Goal: Transaction & Acquisition: Purchase product/service

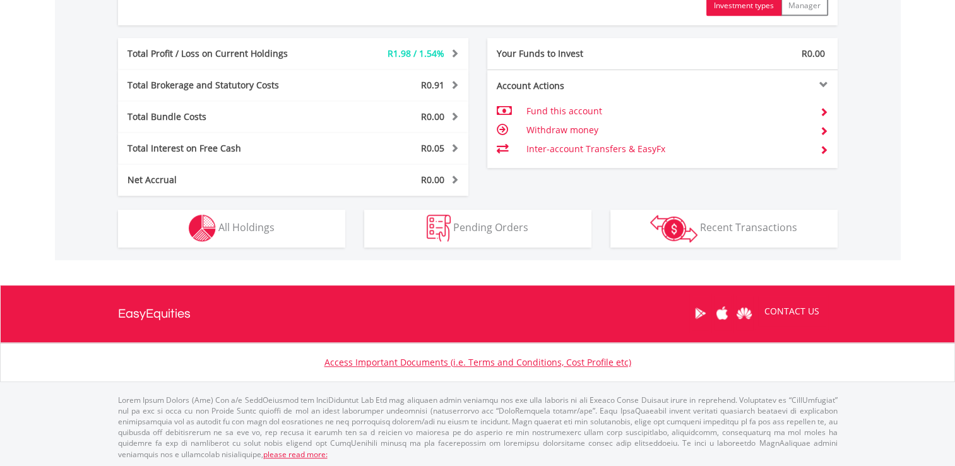
scroll to position [121, 240]
drag, startPoint x: 237, startPoint y: 197, endPoint x: 239, endPoint y: 222, distance: 24.7
click at [239, 222] on div "Holdings All Holdings" at bounding box center [232, 222] width 246 height 52
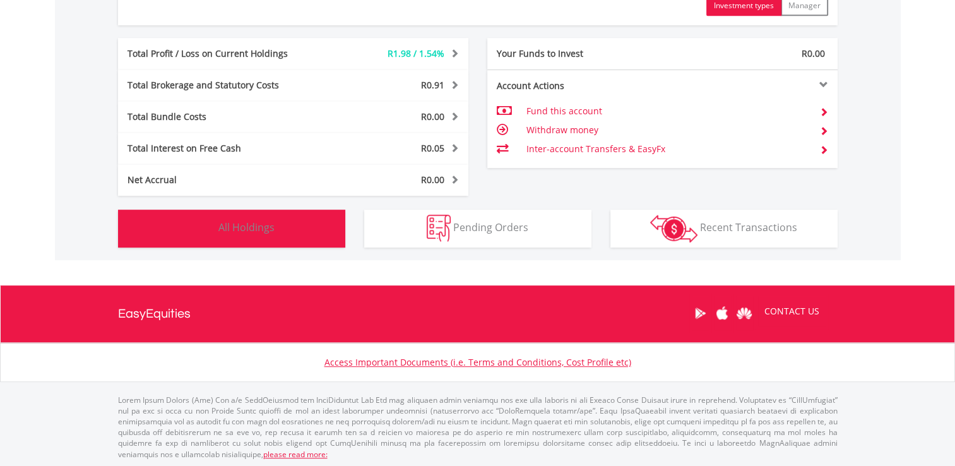
click at [239, 222] on span "All Holdings" at bounding box center [246, 227] width 56 height 14
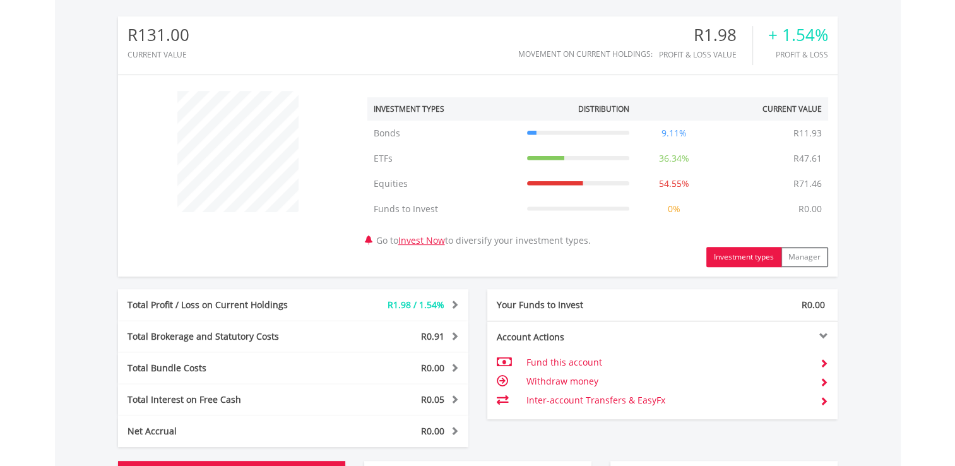
scroll to position [398, 0]
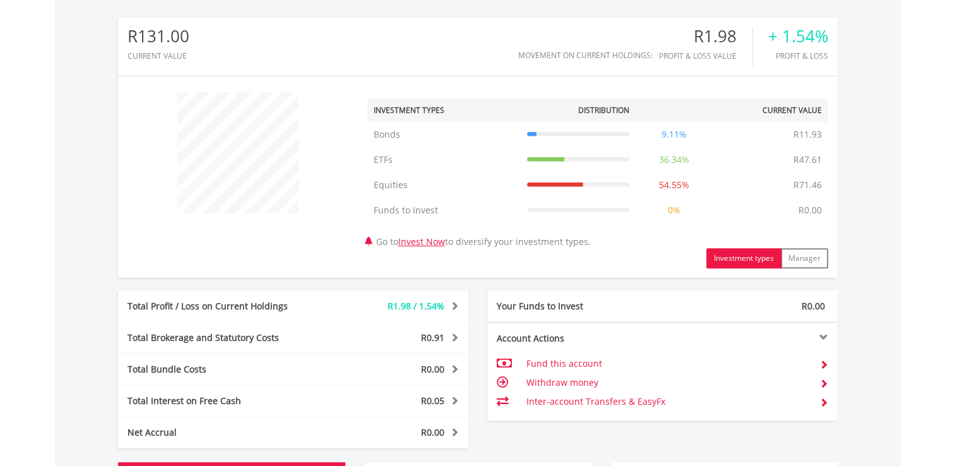
click at [899, 190] on div "R131.00 CURRENT VALUE Movement on Current Holdings: R1.98 Profit & Loss Value +…" at bounding box center [477, 252] width 845 height 520
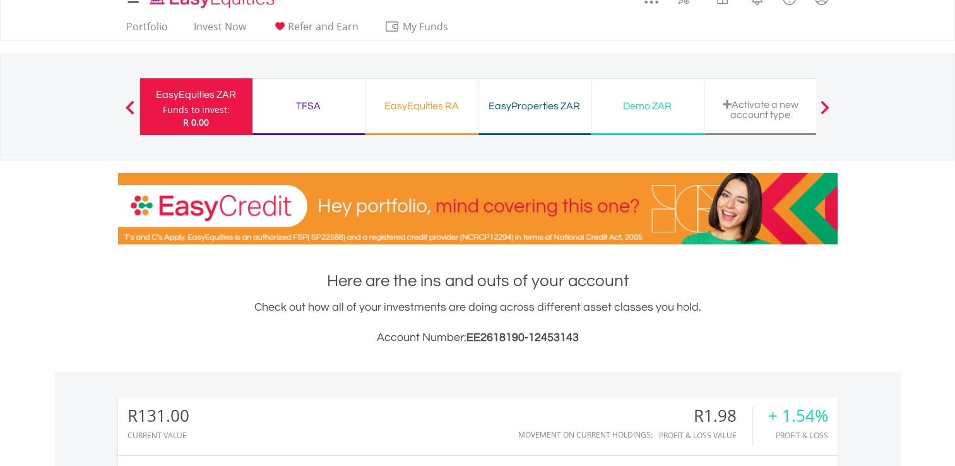
scroll to position [0, 0]
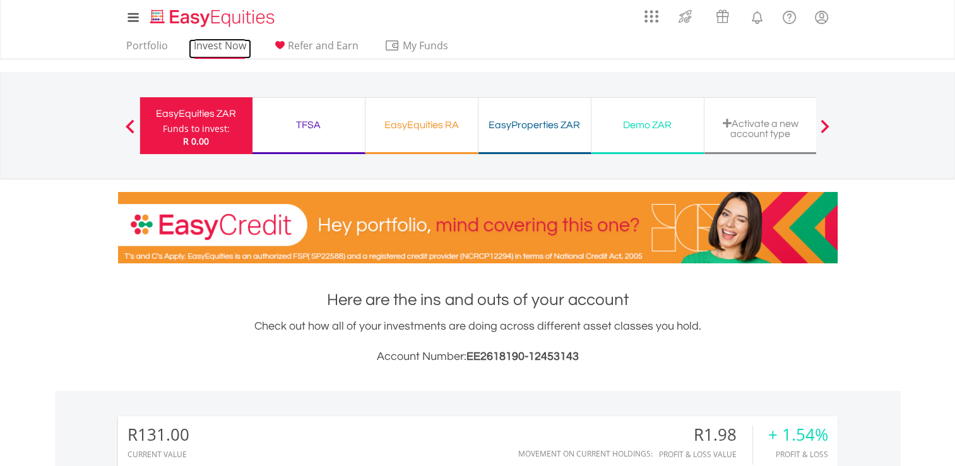
click at [234, 48] on link "Invest Now" at bounding box center [220, 49] width 62 height 20
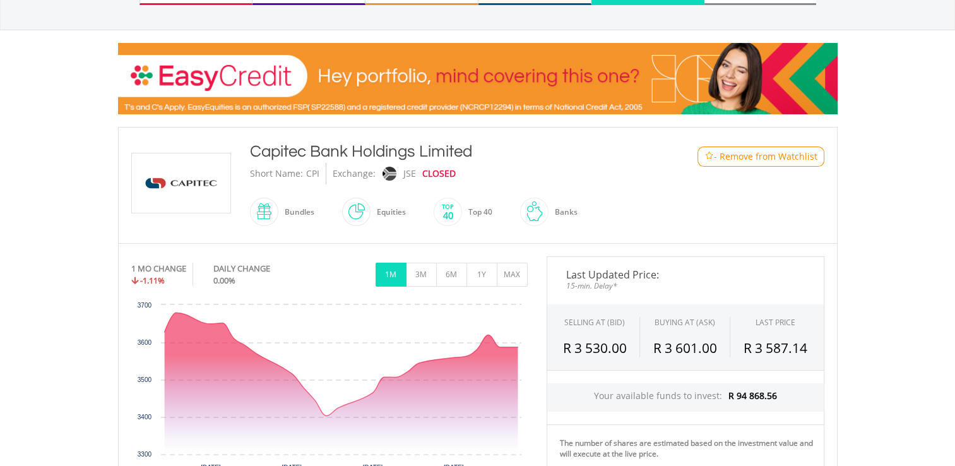
scroll to position [129, 0]
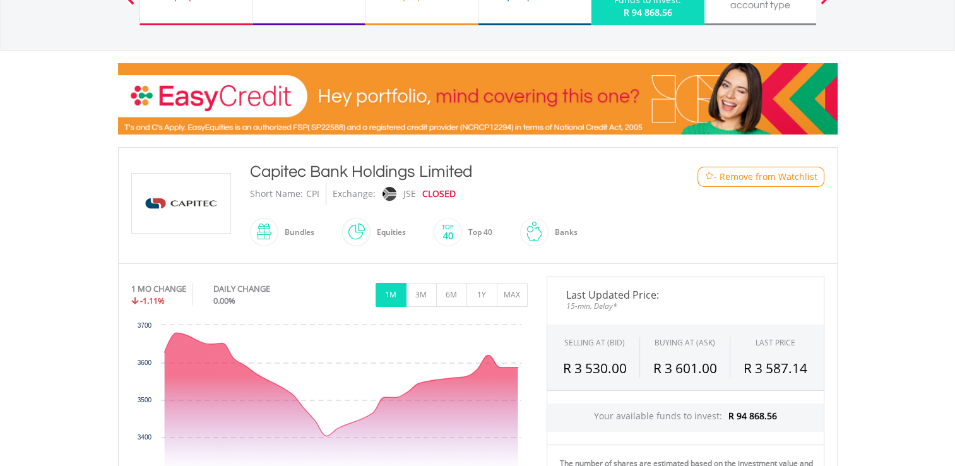
drag, startPoint x: 257, startPoint y: 215, endPoint x: 227, endPoint y: 242, distance: 40.6
click at [227, 242] on div "﻿ Capitec Bank Holdings Limited Capitec Bank Holdings Limited Short Name: CPI E…" at bounding box center [478, 205] width 712 height 90
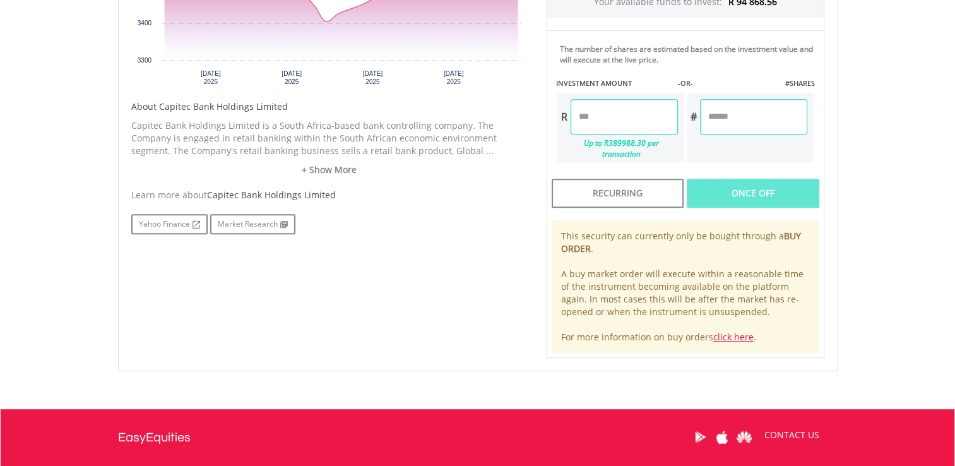
scroll to position [478, 0]
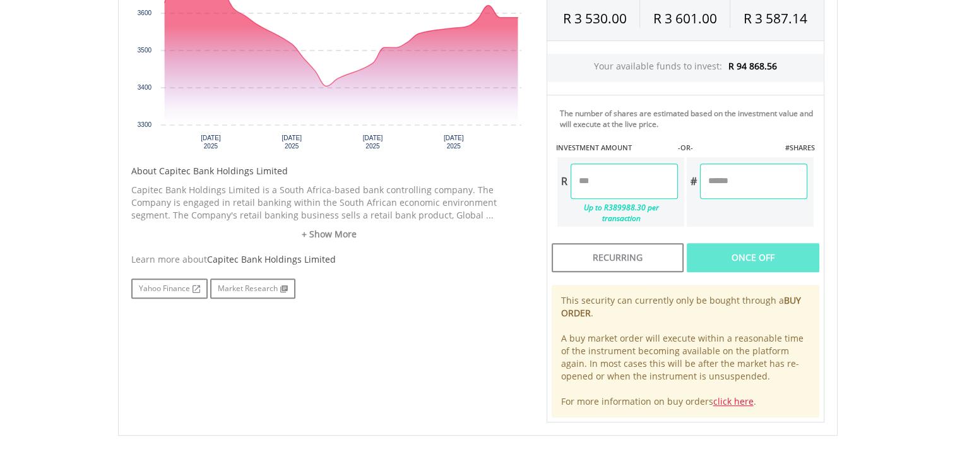
click at [613, 187] on input "number" at bounding box center [623, 180] width 107 height 35
click at [755, 191] on input "number" at bounding box center [753, 180] width 107 height 35
click at [637, 189] on input "number" at bounding box center [623, 180] width 107 height 35
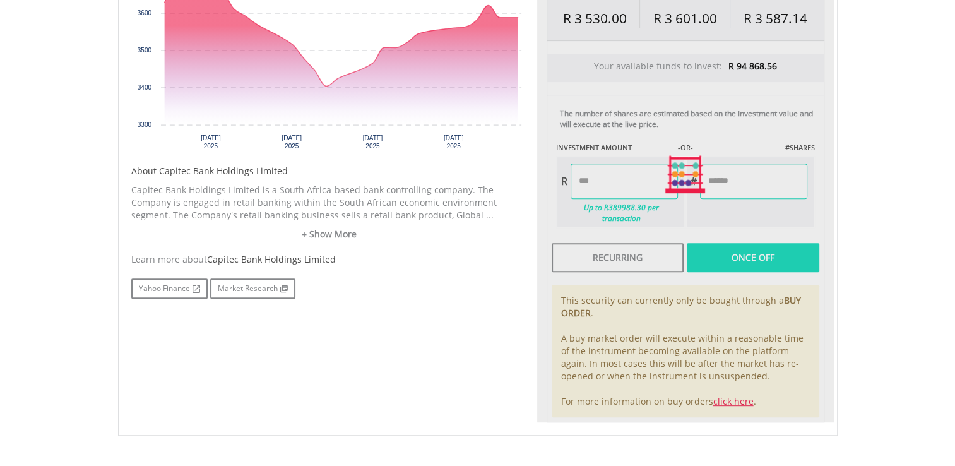
type input "*****"
type input "******"
click at [742, 179] on div "Last Updated Price: 15-min. Delay* SELLING AT (BID) BUYING AT (ASK) LAST PRICE …" at bounding box center [685, 174] width 297 height 495
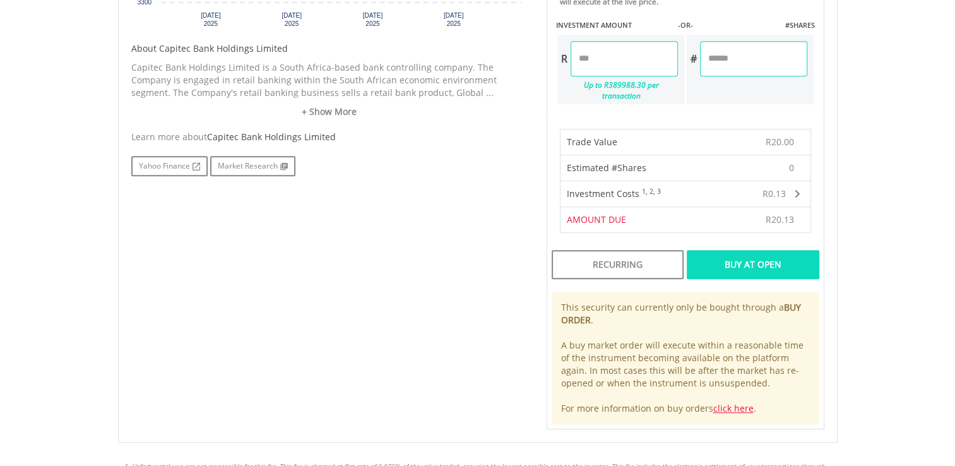
scroll to position [594, 0]
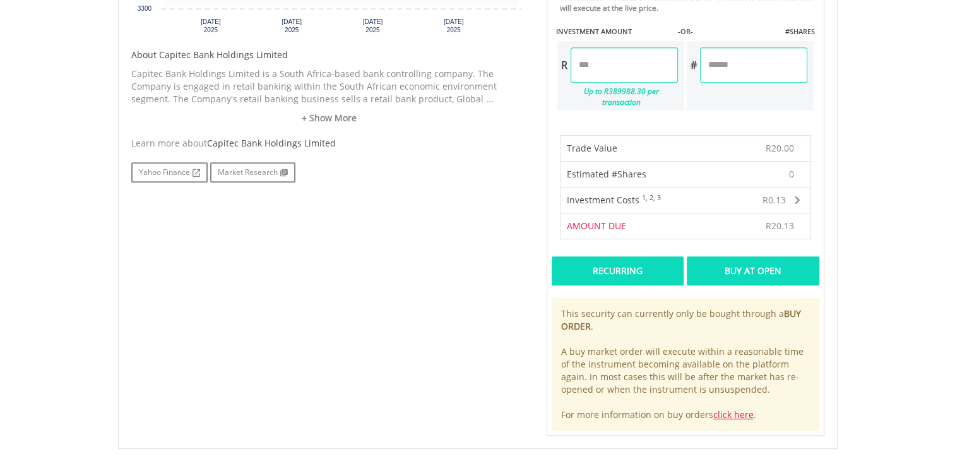
click at [588, 261] on div "Recurring" at bounding box center [617, 270] width 132 height 29
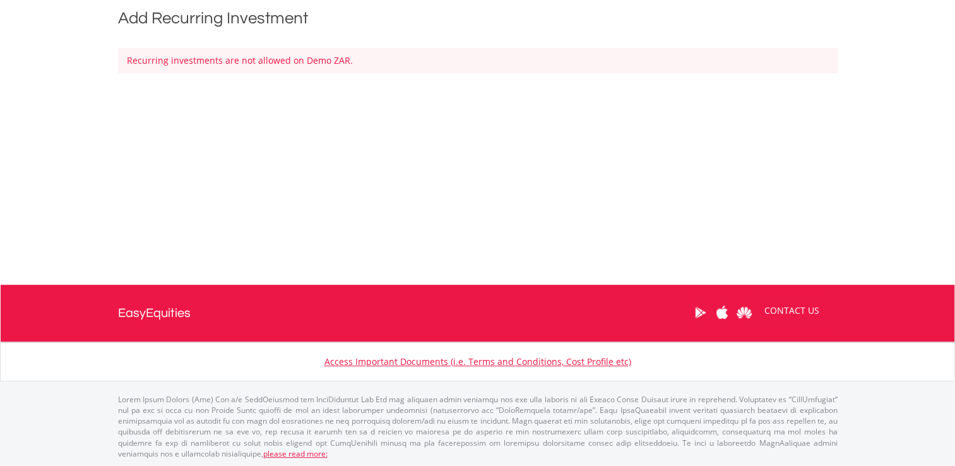
scroll to position [191, 0]
